Goal: Check status: Check status

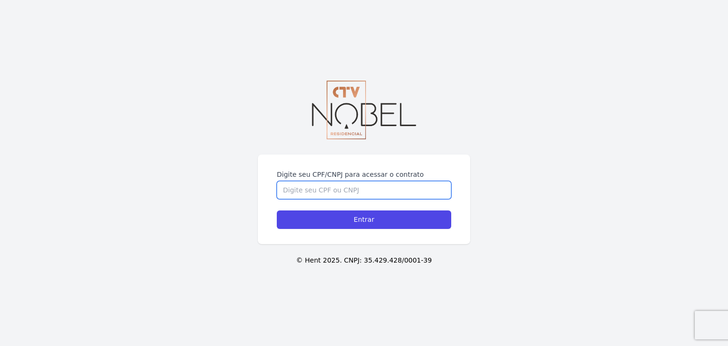
click at [362, 187] on input "Digite seu CPF/CNPJ para acessar o contrato" at bounding box center [364, 190] width 174 height 18
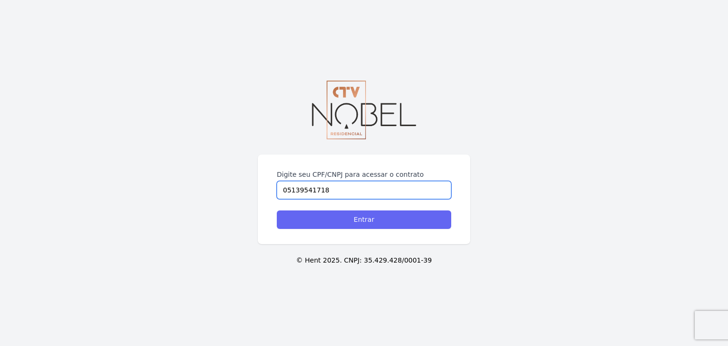
type input "05139541718"
click at [358, 219] on input "Entrar" at bounding box center [364, 219] width 174 height 18
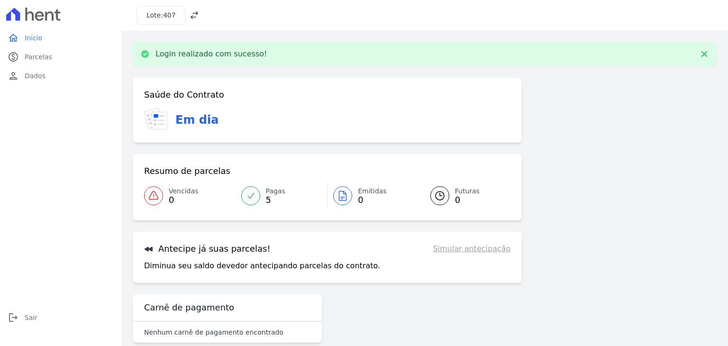
click at [191, 15] on icon at bounding box center [194, 14] width 9 height 9
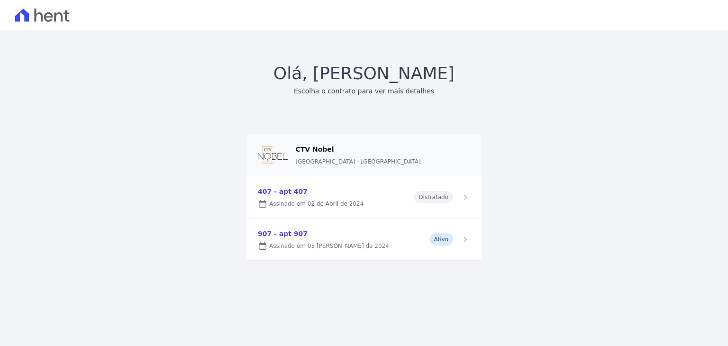
click at [284, 238] on link at bounding box center [363, 239] width 235 height 42
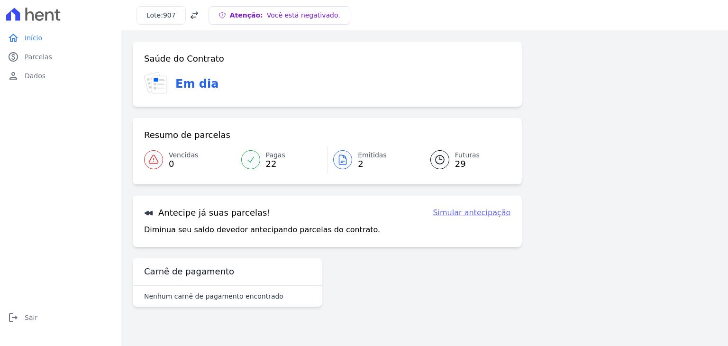
click at [347, 160] on icon at bounding box center [342, 159] width 11 height 11
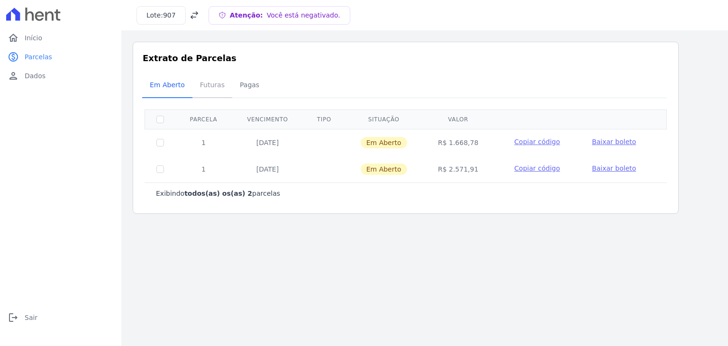
click at [209, 88] on span "Futuras" at bounding box center [212, 84] width 36 height 19
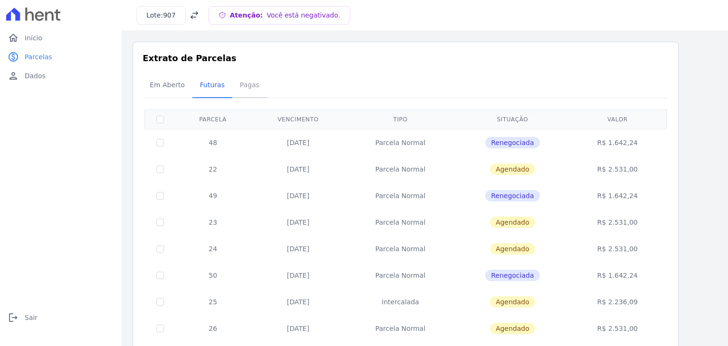
click at [239, 87] on span "Pagas" at bounding box center [249, 84] width 31 height 19
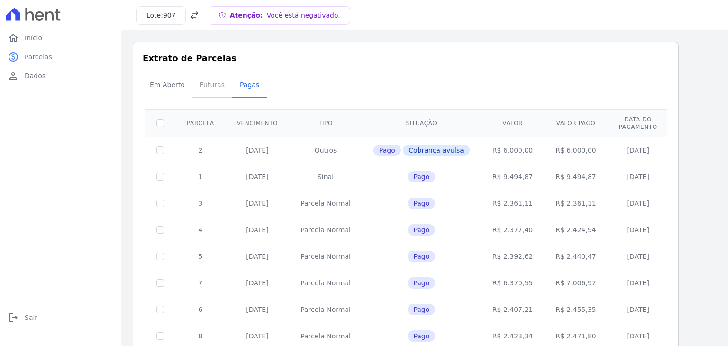
click at [212, 87] on span "Futuras" at bounding box center [212, 84] width 36 height 19
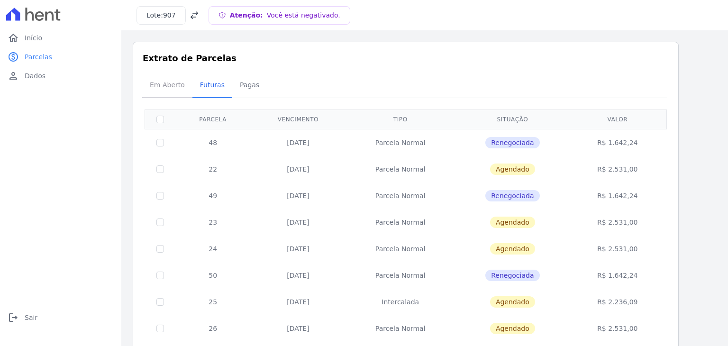
click at [175, 84] on span "Em Aberto" at bounding box center [167, 84] width 46 height 19
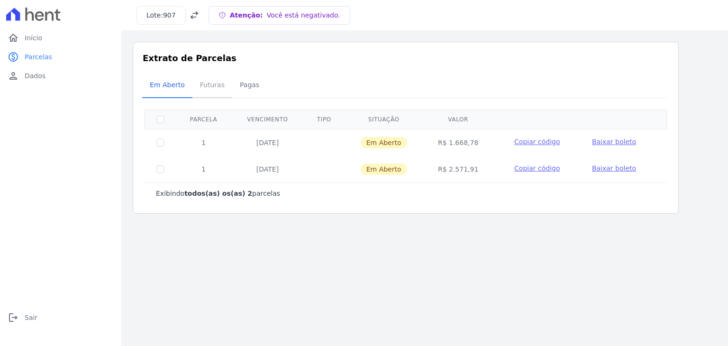
click at [211, 86] on span "Futuras" at bounding box center [212, 84] width 36 height 19
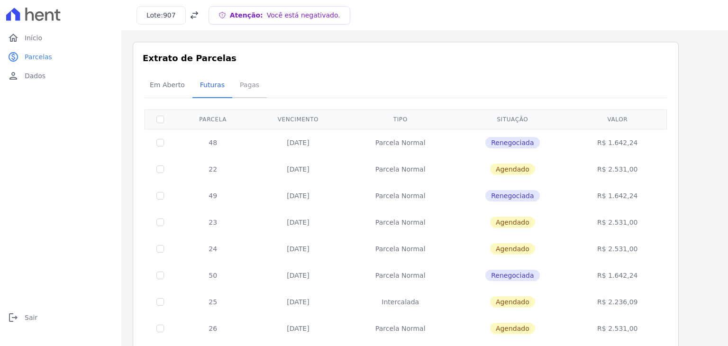
click at [249, 88] on span "Pagas" at bounding box center [249, 84] width 31 height 19
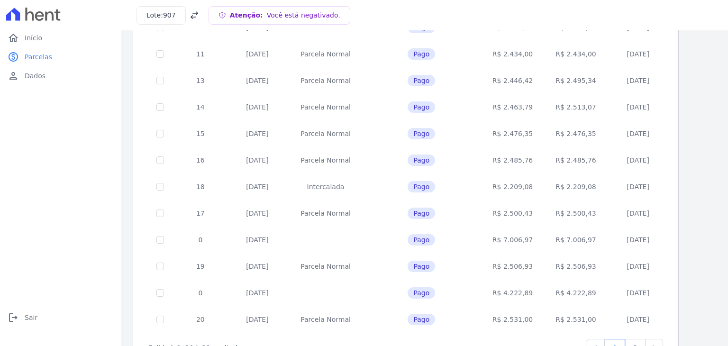
scroll to position [375, 0]
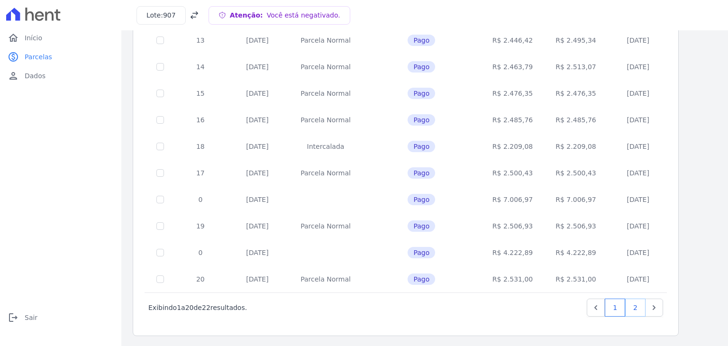
click at [639, 308] on link "2" at bounding box center [635, 308] width 20 height 18
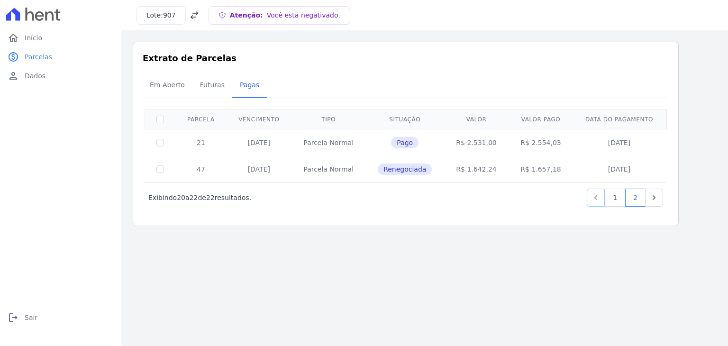
click at [600, 198] on icon "Previous" at bounding box center [595, 197] width 9 height 9
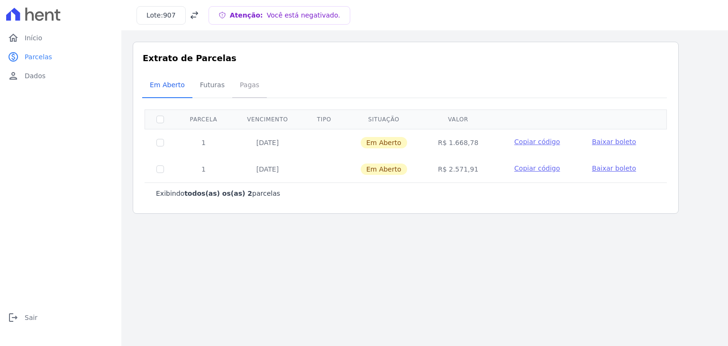
click at [243, 88] on span "Pagas" at bounding box center [249, 84] width 31 height 19
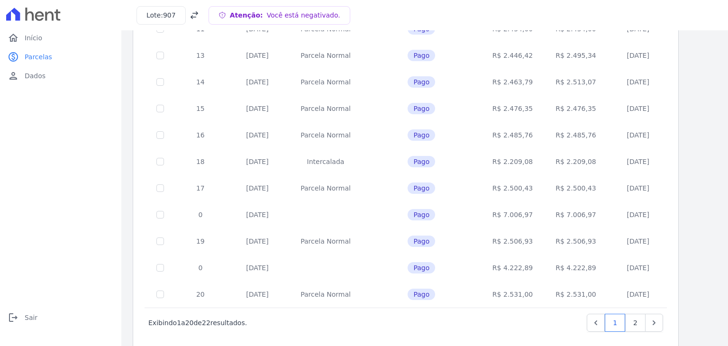
scroll to position [375, 0]
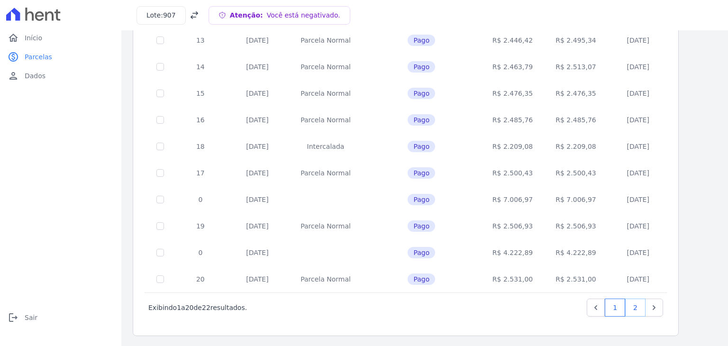
click at [637, 308] on link "2" at bounding box center [635, 308] width 20 height 18
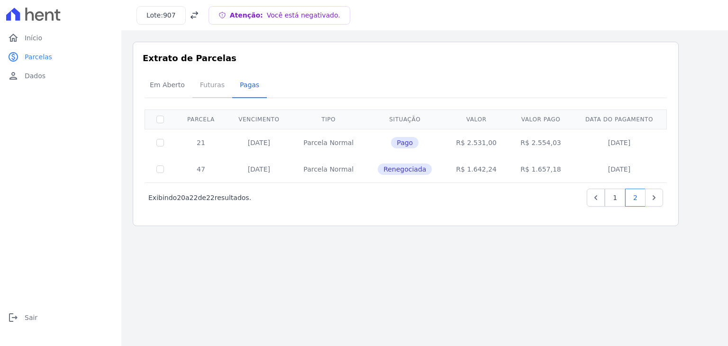
click at [208, 84] on span "Futuras" at bounding box center [212, 84] width 36 height 19
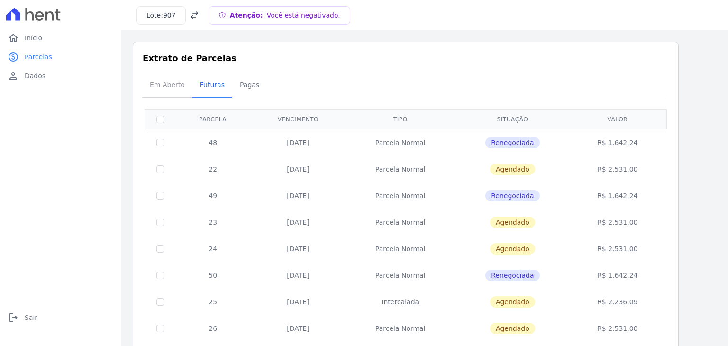
click at [172, 84] on span "Em Aberto" at bounding box center [167, 84] width 46 height 19
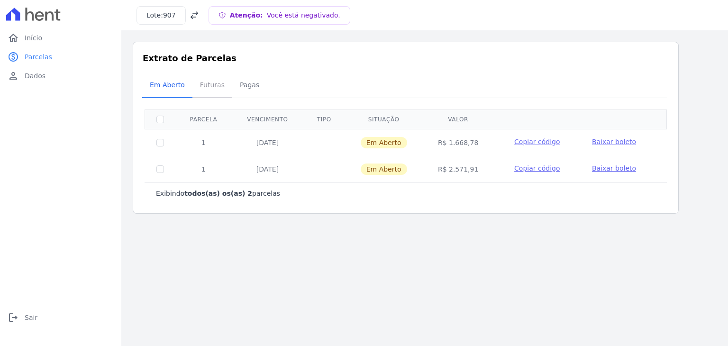
click at [208, 84] on span "Futuras" at bounding box center [212, 84] width 36 height 19
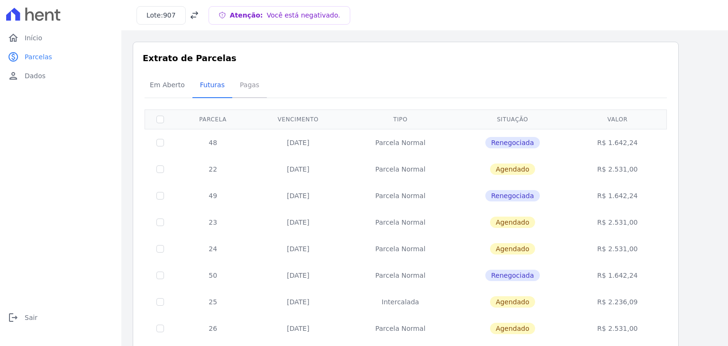
click at [236, 86] on span "Pagas" at bounding box center [249, 84] width 31 height 19
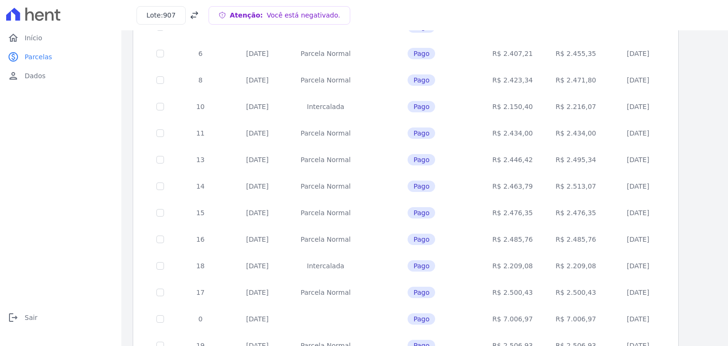
scroll to position [375, 0]
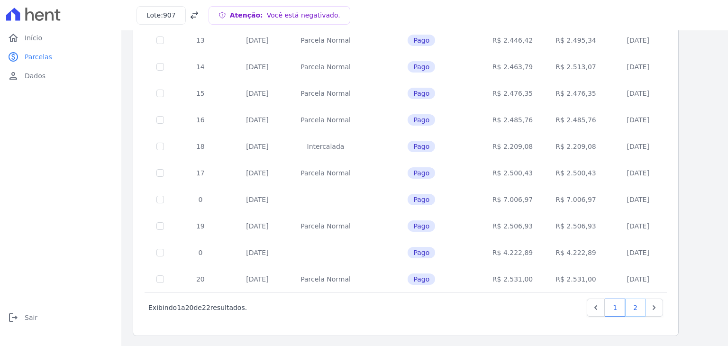
click at [639, 310] on link "2" at bounding box center [635, 308] width 20 height 18
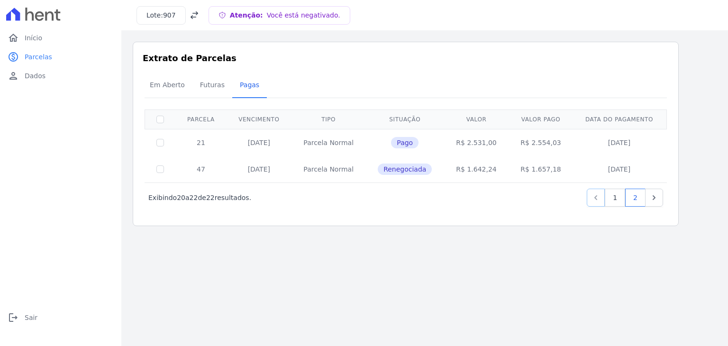
click at [597, 196] on icon "Previous" at bounding box center [595, 197] width 3 height 5
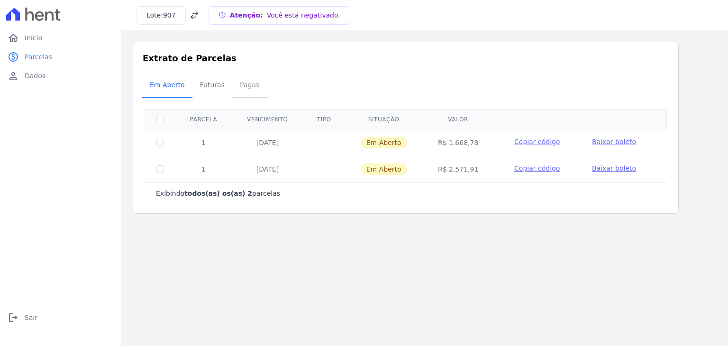
click at [239, 86] on span "Pagas" at bounding box center [249, 84] width 31 height 19
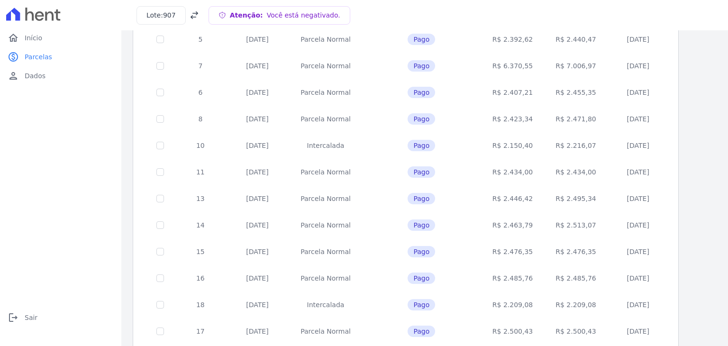
scroll to position [375, 0]
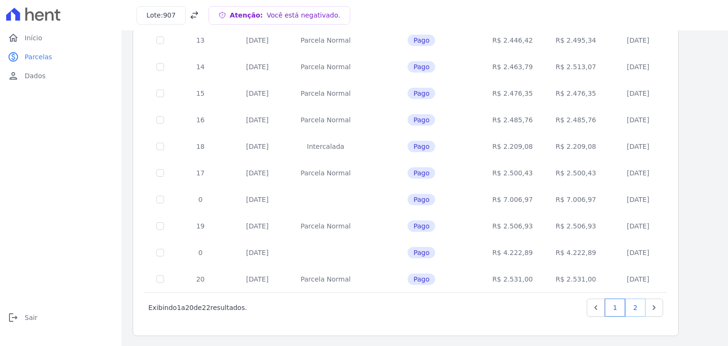
click at [638, 306] on link "2" at bounding box center [635, 308] width 20 height 18
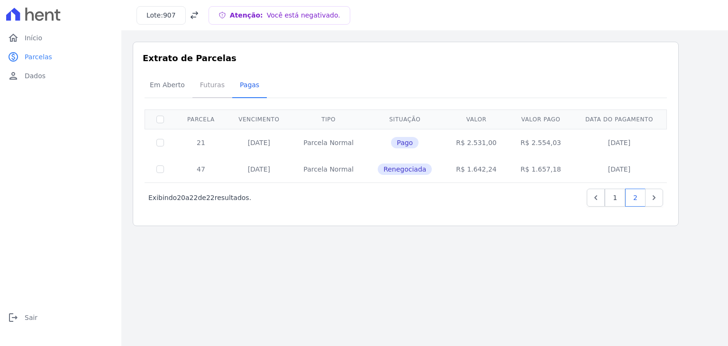
click at [201, 86] on span "Futuras" at bounding box center [212, 84] width 36 height 19
